Goal: Transaction & Acquisition: Book appointment/travel/reservation

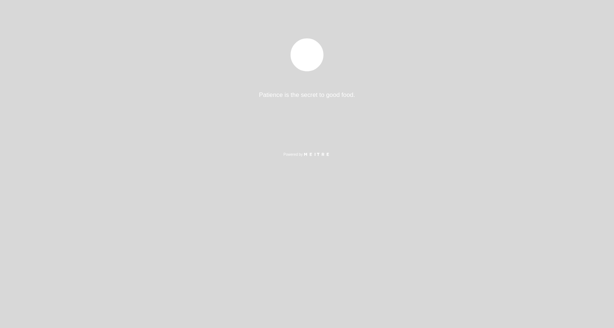
select select "es"
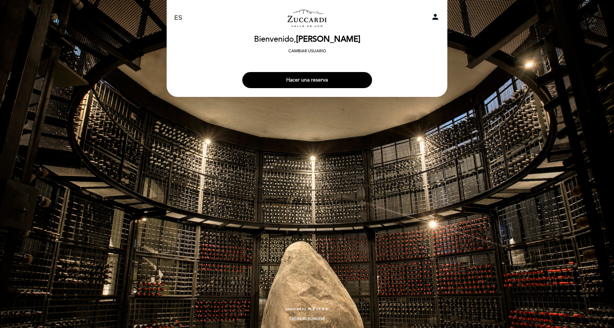
click at [307, 78] on button "Hacer una reserva" at bounding box center [307, 80] width 130 height 16
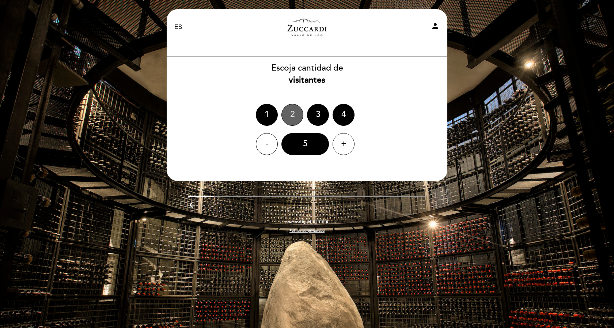
click at [289, 114] on div "2" at bounding box center [292, 115] width 22 height 22
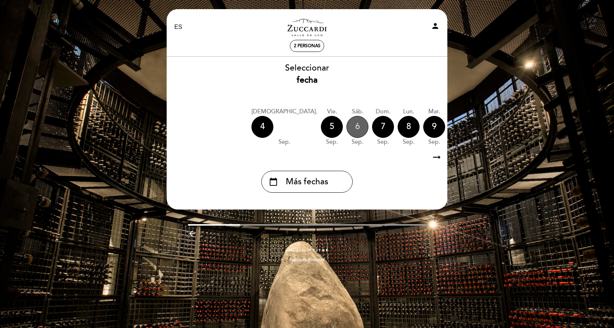
click at [346, 126] on div "6" at bounding box center [357, 127] width 22 height 22
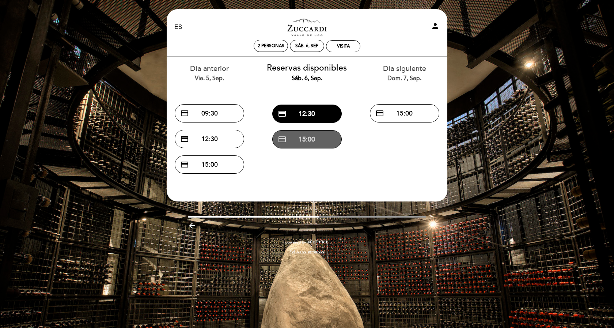
click at [308, 139] on button "credit_card 15:00" at bounding box center [306, 139] width 69 height 18
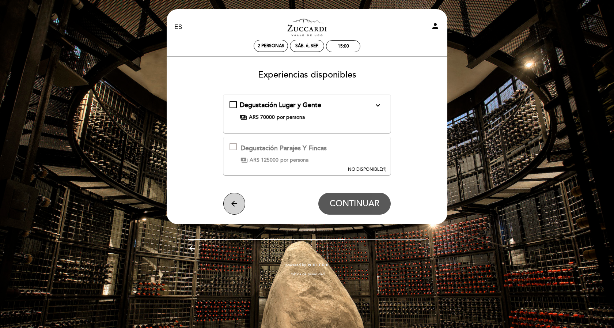
click at [231, 200] on icon "arrow_back" at bounding box center [234, 203] width 9 height 9
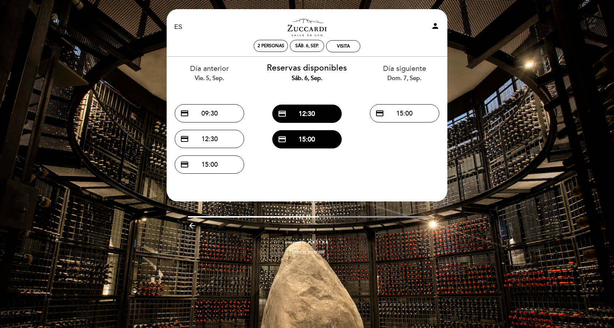
click at [515, 111] on div "EN ES PT Zuccardi [PERSON_NAME] de Uco - Turismo person 2 personas sáb. 6, sep.…" at bounding box center [307, 164] width 614 height 328
click at [133, 49] on div "EN ES PT Zuccardi [PERSON_NAME] de Uco - Turismo person 2 personas sáb. 6, sep.…" at bounding box center [307, 164] width 614 height 328
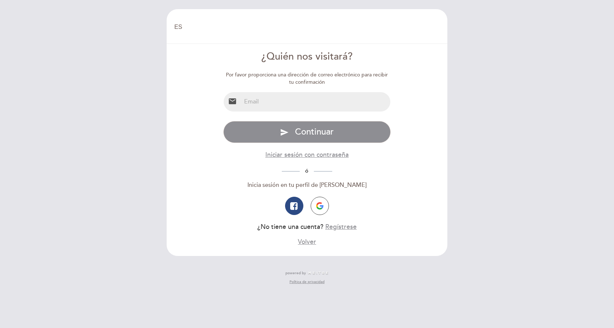
select select "es"
click at [258, 102] on input "email" at bounding box center [315, 101] width 149 height 19
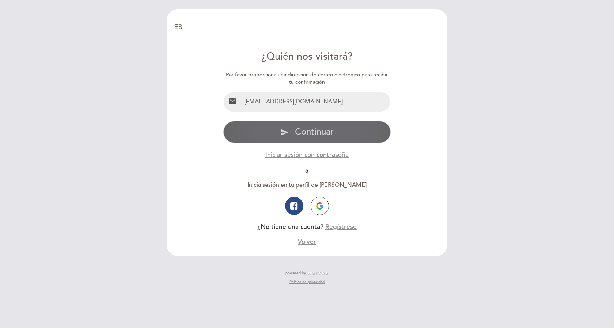
type input "mafafasuli@gmail.com"
click at [307, 138] on button "send Continuar" at bounding box center [307, 132] width 168 height 22
